Goal: Task Accomplishment & Management: Manage account settings

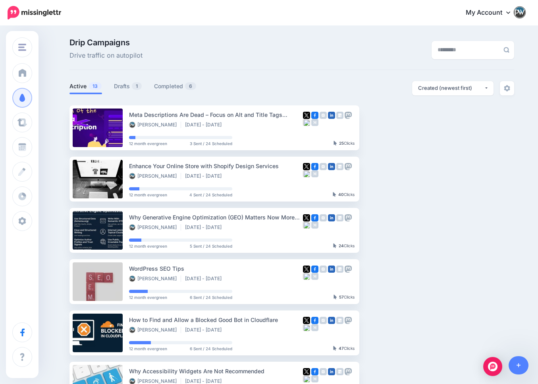
click at [184, 51] on div "Drip Campaigns Drive traffic on autopilot" at bounding box center [216, 50] width 305 height 22
click at [123, 86] on link "Drafts 1" at bounding box center [128, 86] width 28 height 10
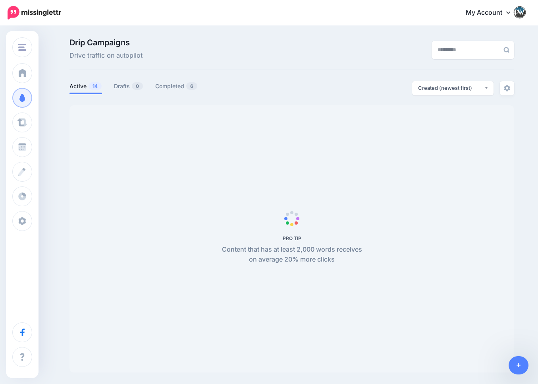
click at [80, 87] on link "Active 14" at bounding box center [86, 86] width 33 height 10
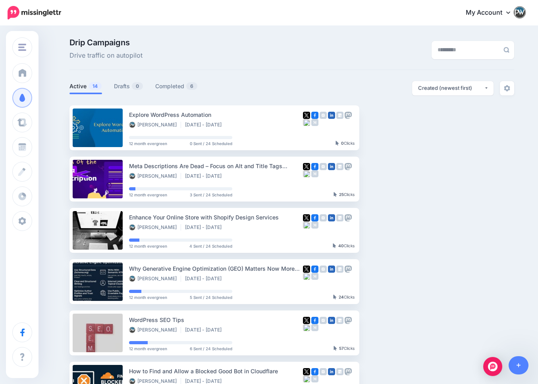
click at [182, 52] on div "Drip Campaigns Drive traffic on autopilot" at bounding box center [216, 50] width 305 height 22
